Goal: Entertainment & Leisure: Consume media (video, audio)

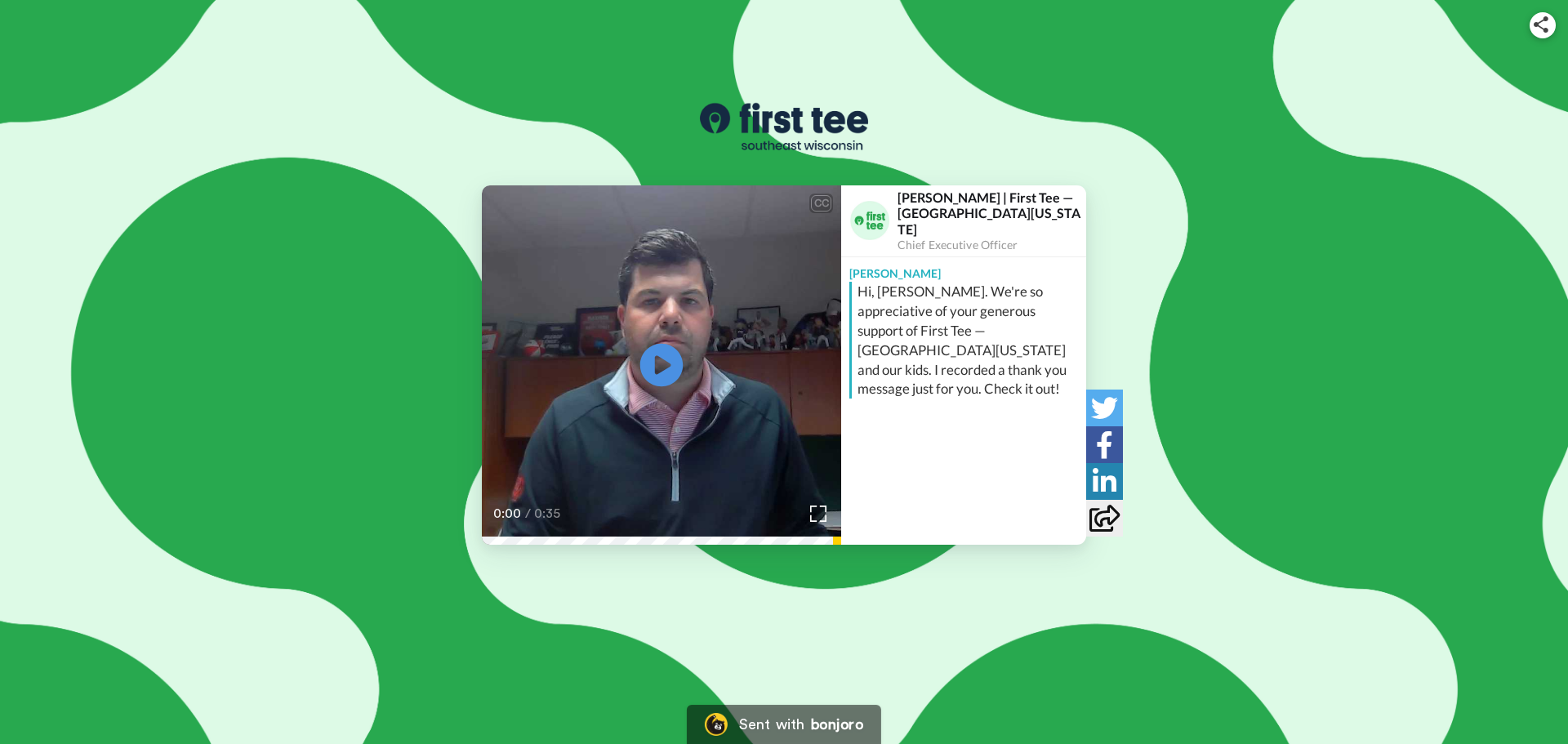
click at [655, 371] on icon "Play/Pause" at bounding box center [662, 366] width 43 height 78
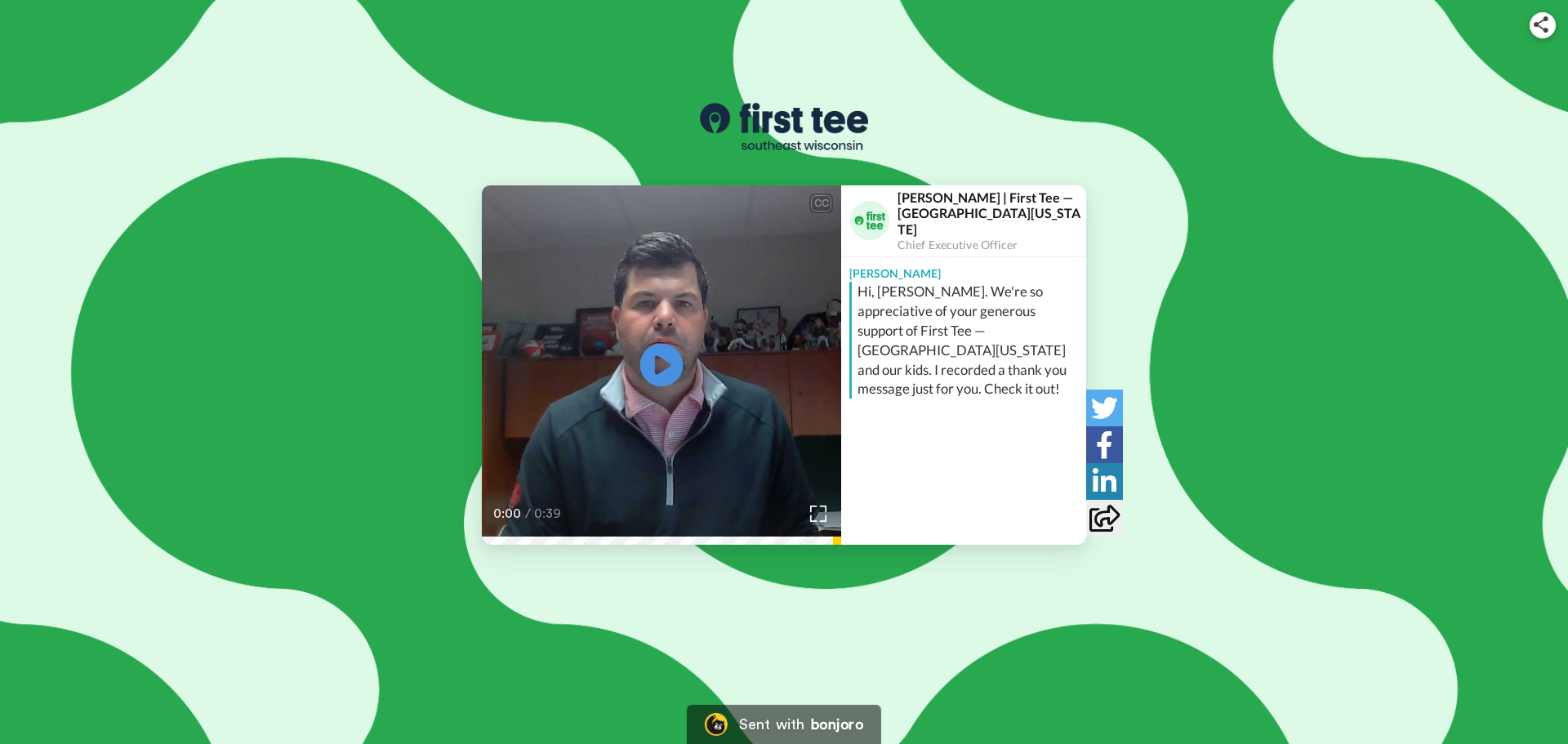
click at [669, 372] on icon at bounding box center [662, 366] width 43 height 43
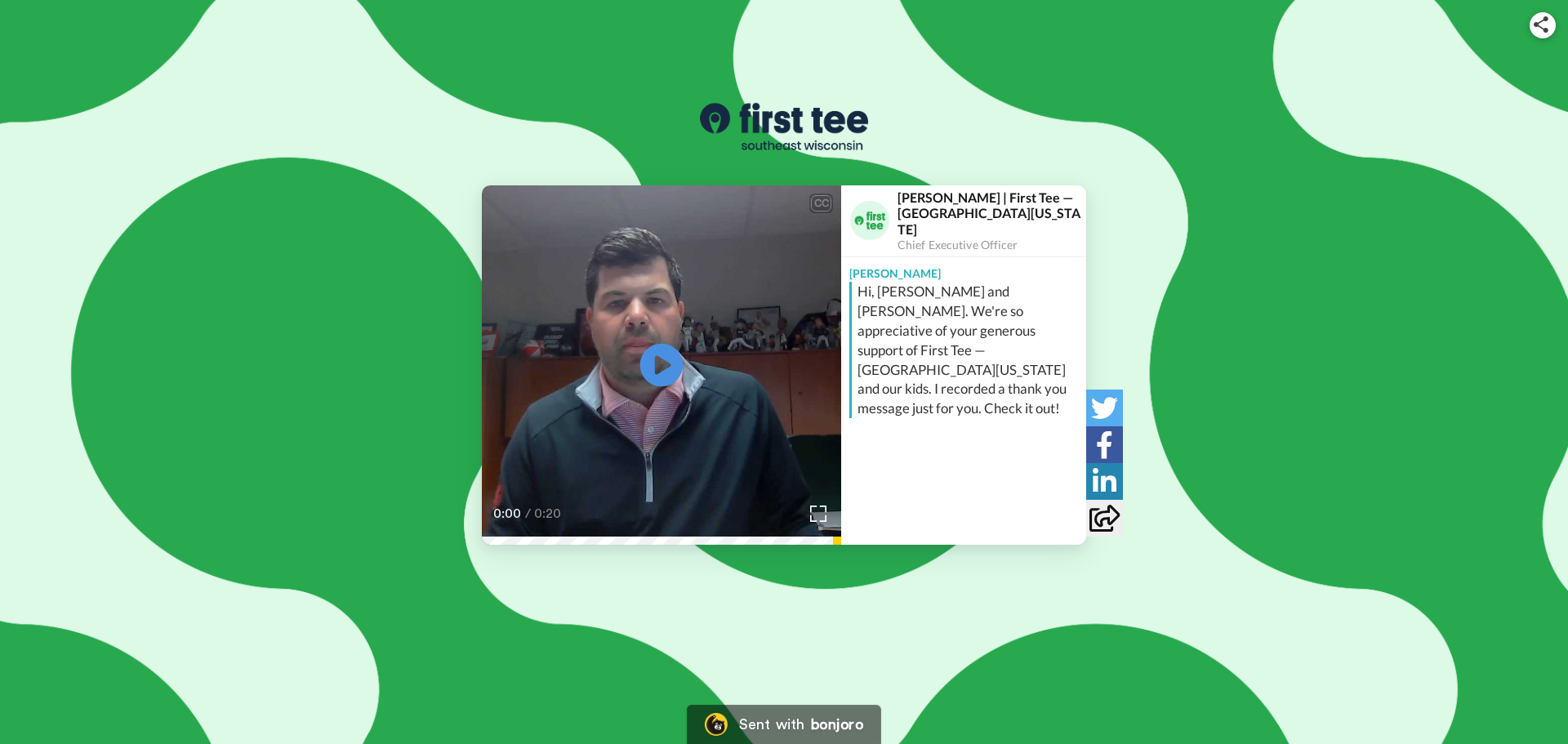
click at [657, 366] on icon "Play/Pause" at bounding box center [662, 366] width 43 height 78
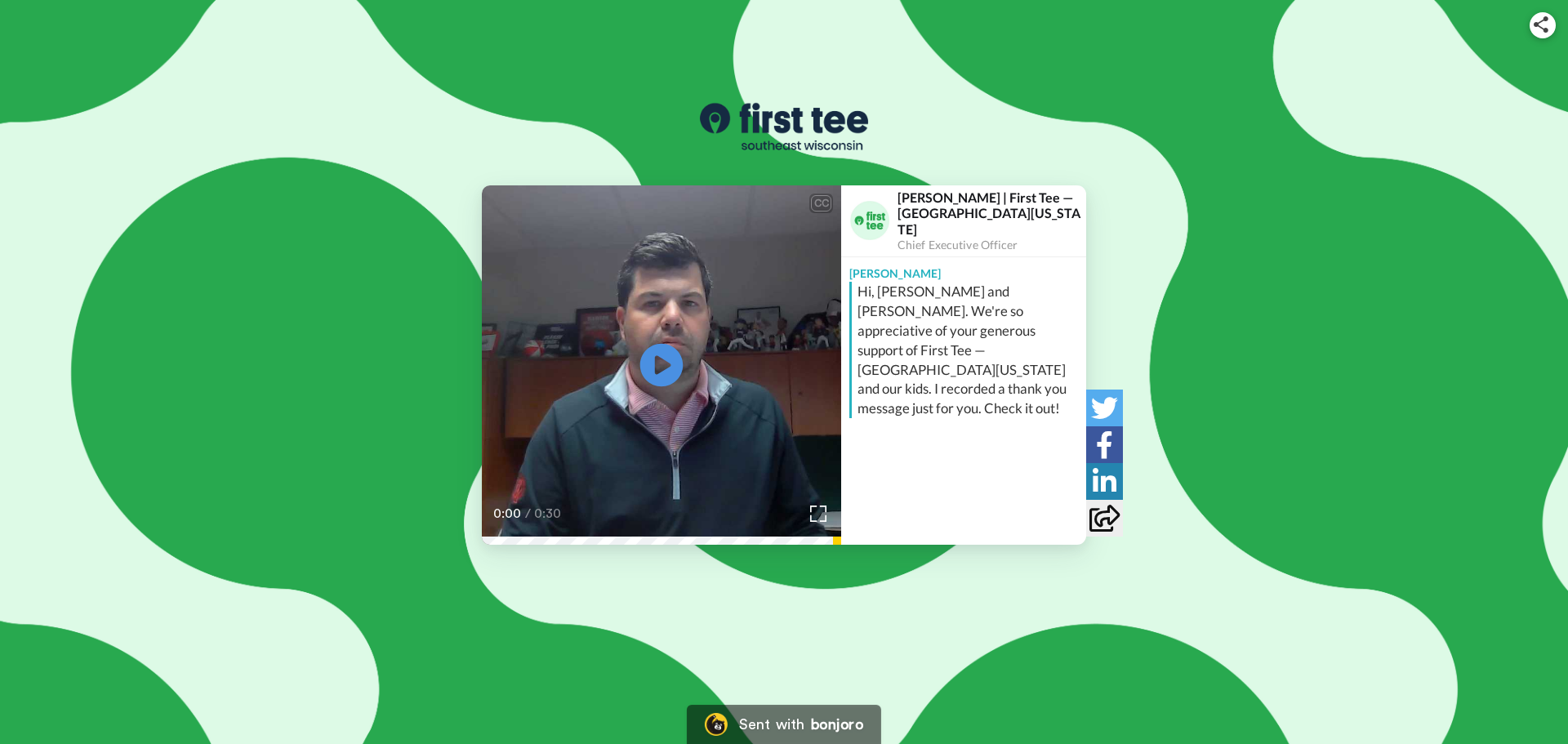
click at [663, 366] on icon "Play/Pause" at bounding box center [662, 366] width 43 height 78
drag, startPoint x: 371, startPoint y: 112, endPoint x: 738, endPoint y: 21, distance: 378.1
click at [395, 102] on div "CC Play/Pause 0:30 / 0:30 [PERSON_NAME] | First Tee — Southeast [US_STATE] Chie…" at bounding box center [784, 309] width 1568 height 471
